Goal: Understand process/instructions: Learn about a topic

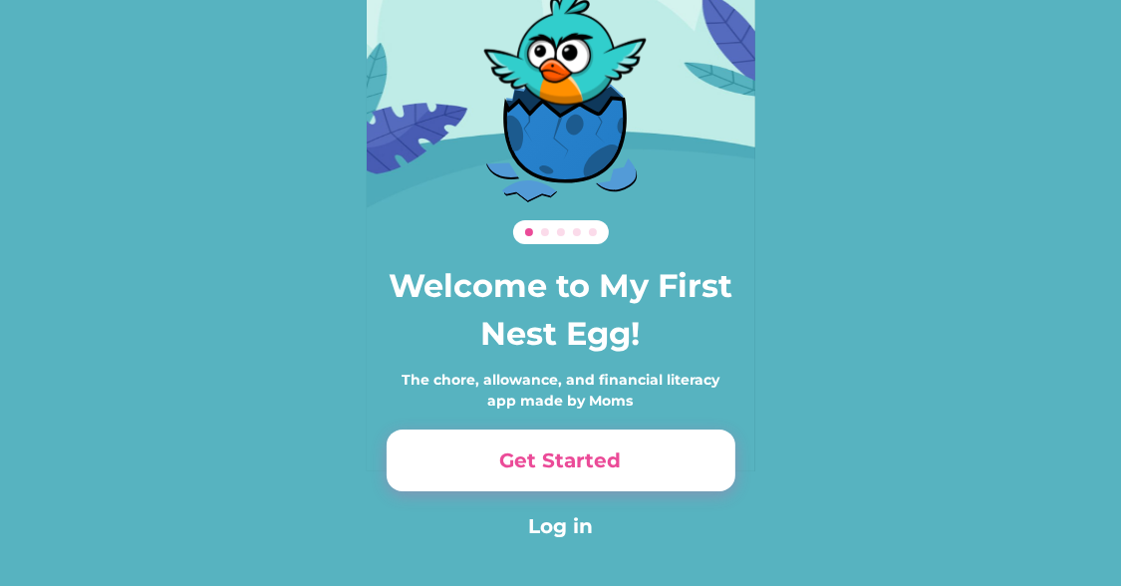
scroll to position [113, 0]
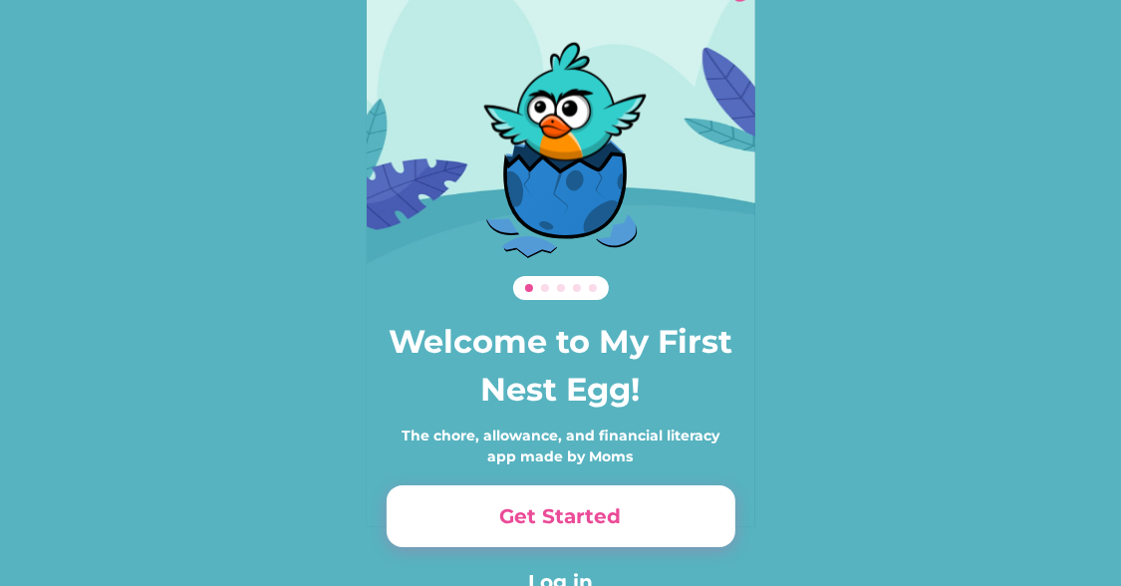
scroll to position [137, 0]
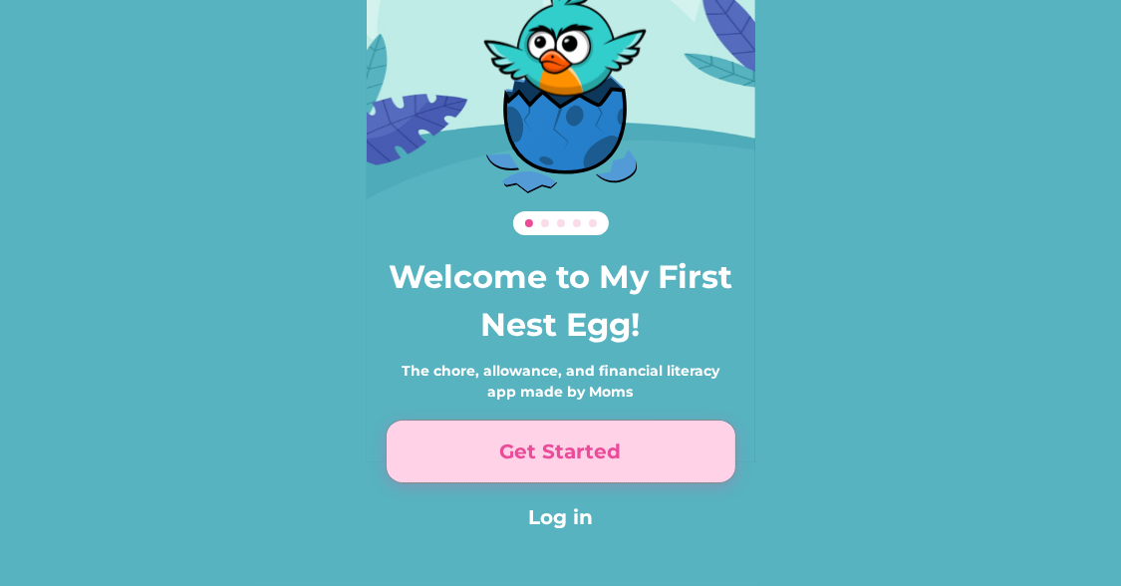
click at [572, 462] on button "Get Started" at bounding box center [561, 452] width 349 height 62
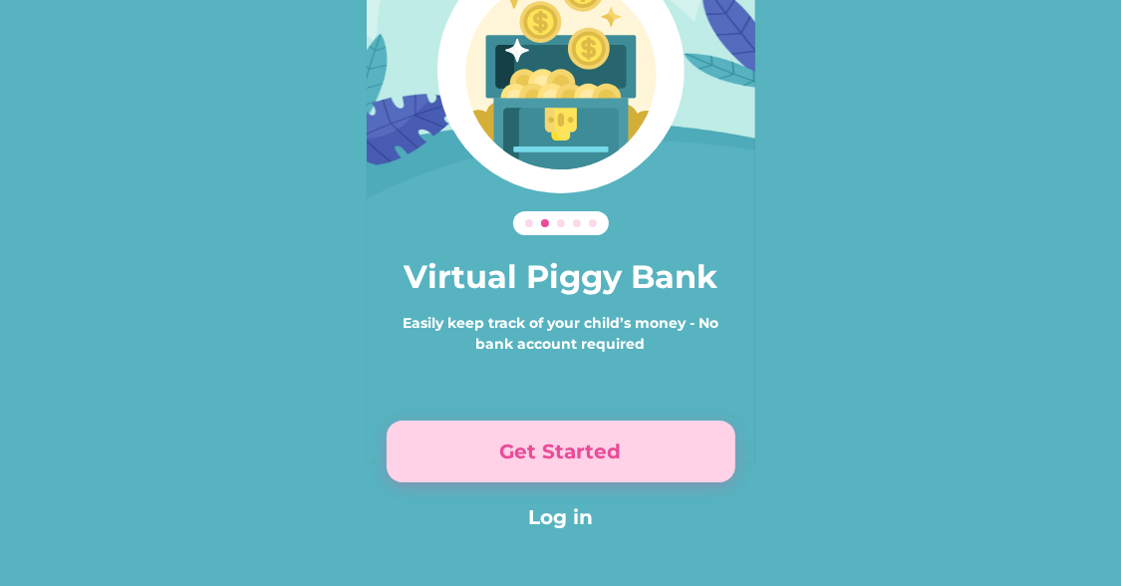
click at [568, 450] on button "Get Started" at bounding box center [561, 452] width 349 height 62
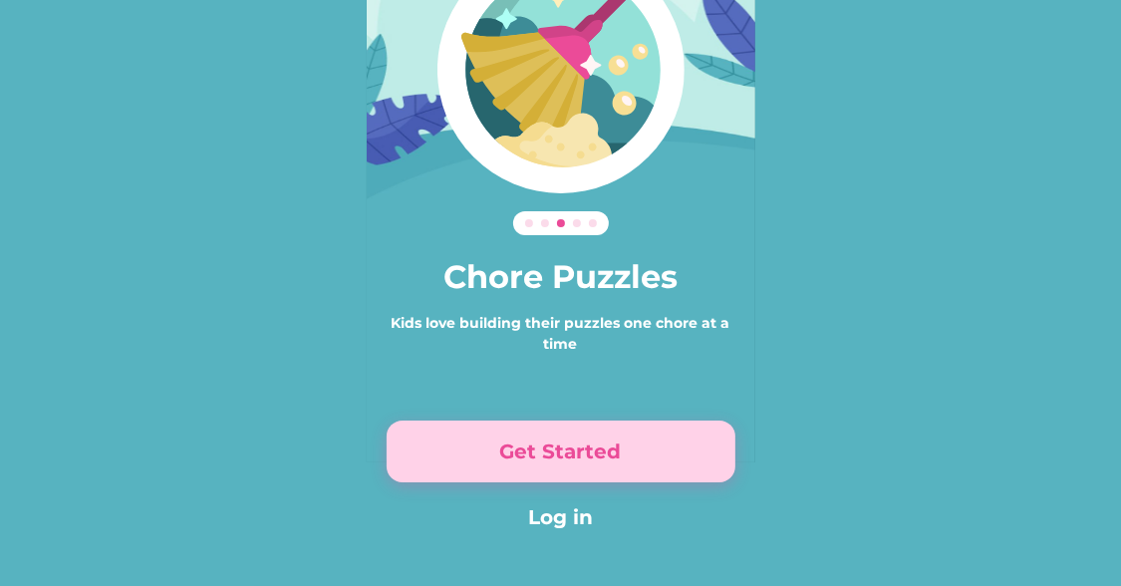
click at [568, 450] on button "Get Started" at bounding box center [561, 452] width 349 height 62
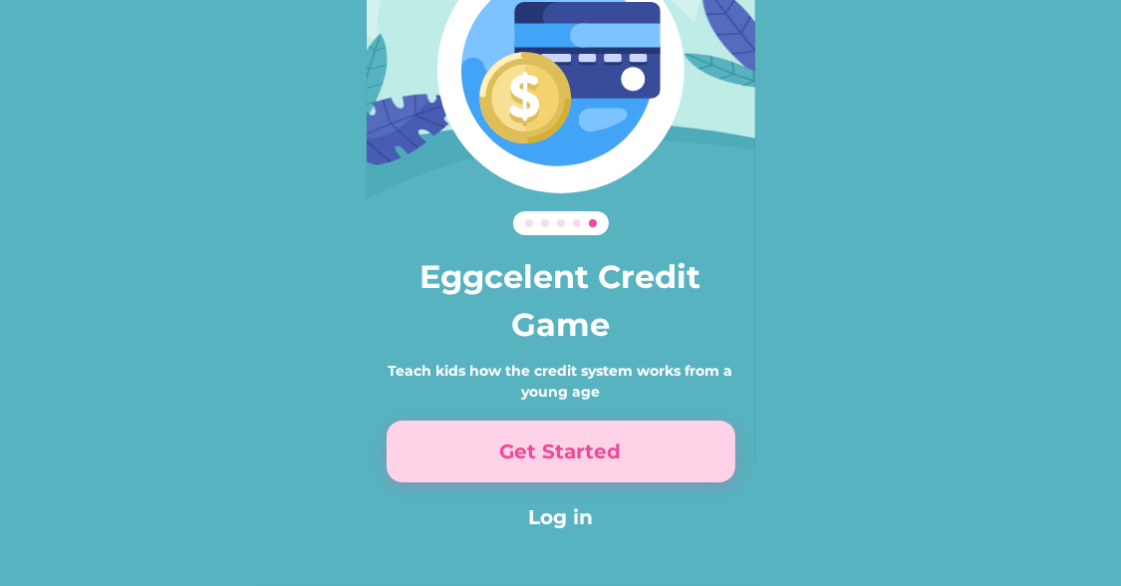
click at [563, 434] on button "Get Started" at bounding box center [561, 452] width 349 height 62
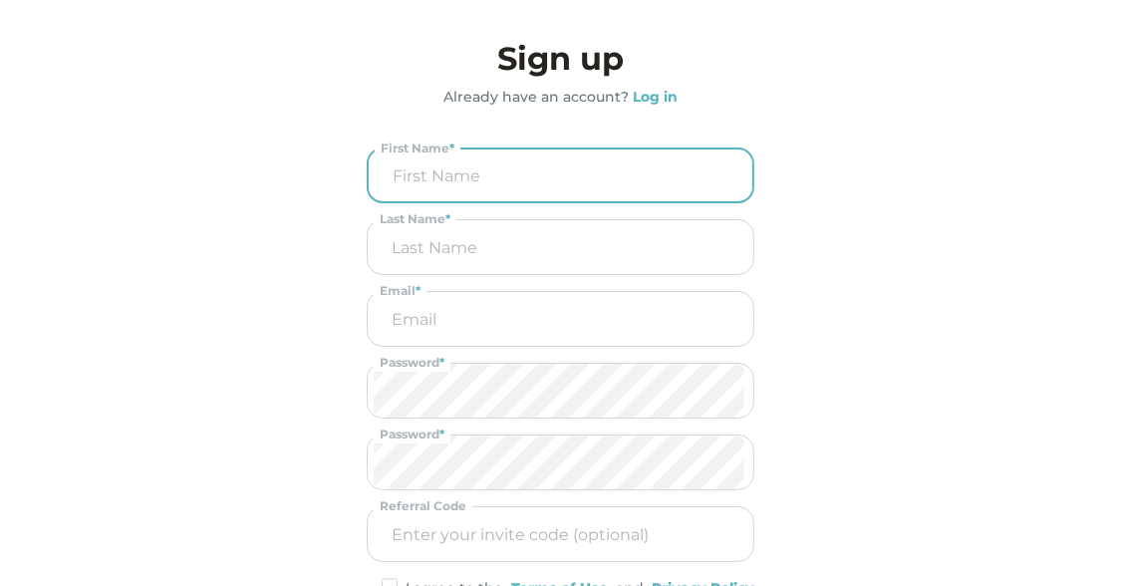
click at [518, 176] on input "input" at bounding box center [561, 176] width 372 height 52
